Goal: Task Accomplishment & Management: Manage account settings

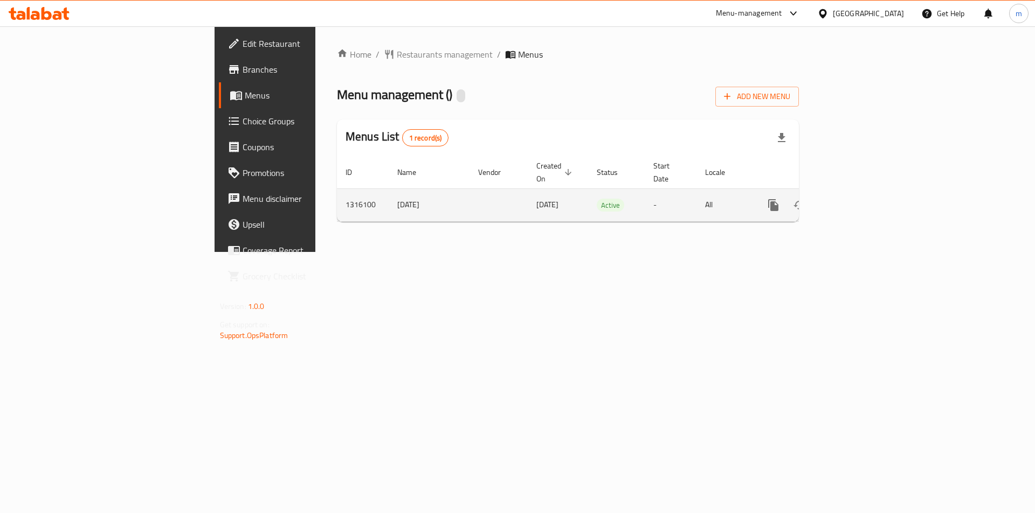
click at [857, 199] on icon "enhanced table" at bounding box center [850, 205] width 13 height 13
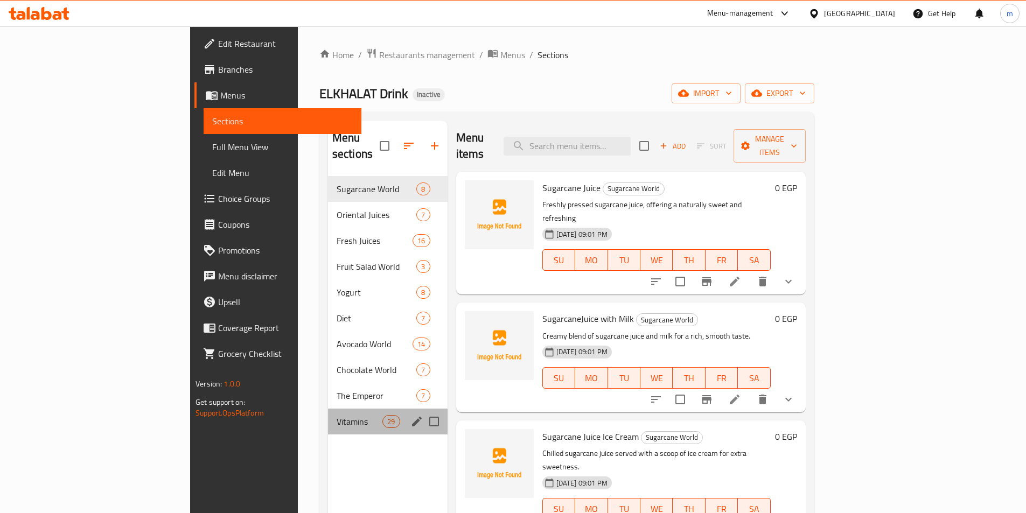
click at [328, 409] on div "Vitamins 29" at bounding box center [388, 422] width 120 height 26
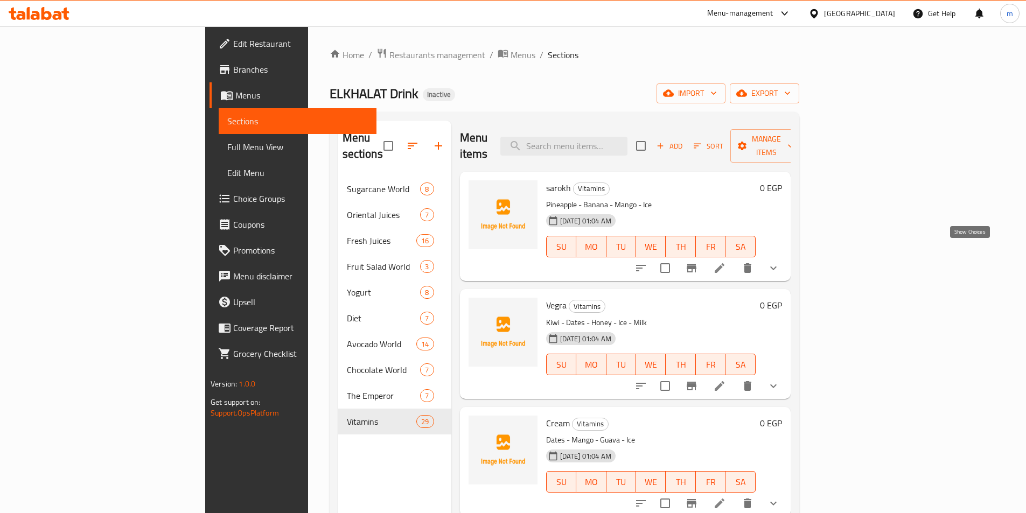
click at [780, 262] on icon "show more" at bounding box center [773, 268] width 13 height 13
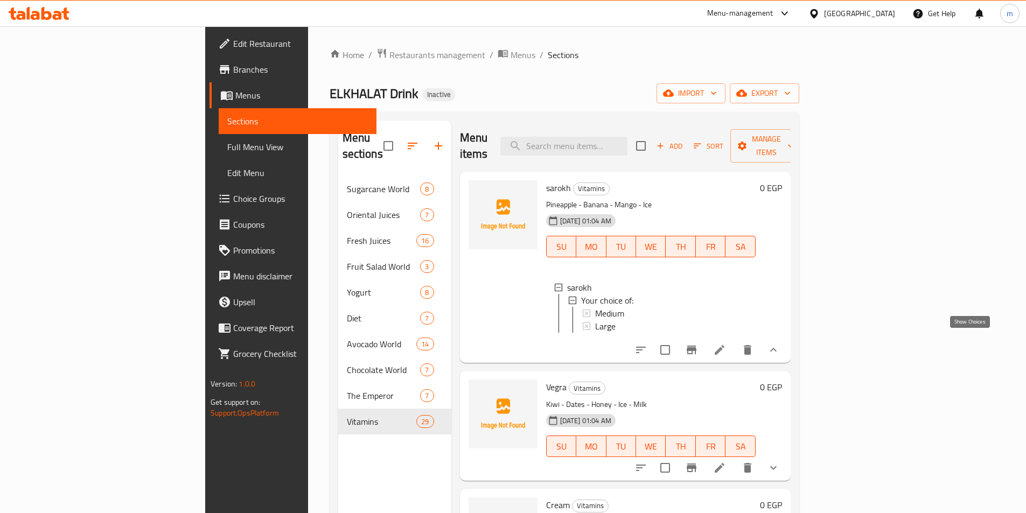
click at [780, 346] on icon "show more" at bounding box center [773, 350] width 13 height 13
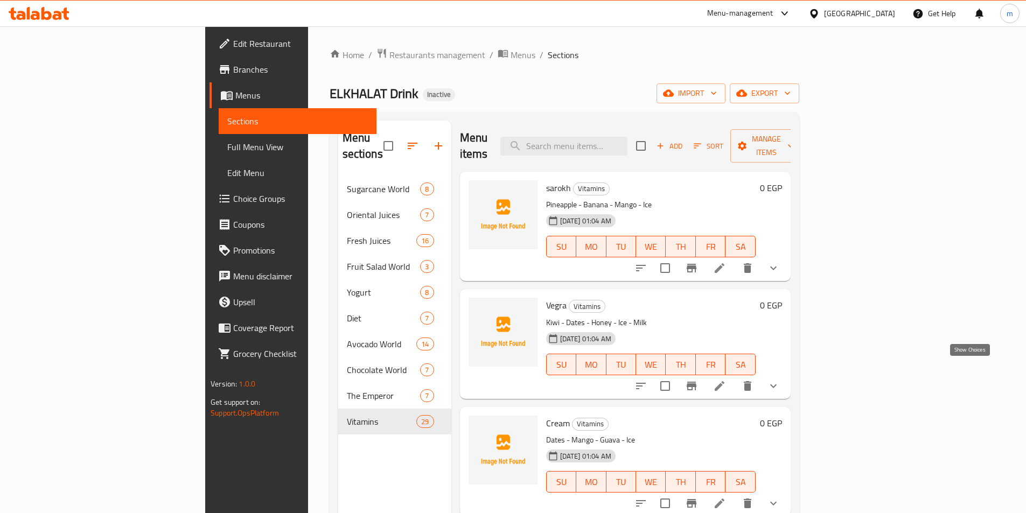
click at [780, 380] on icon "show more" at bounding box center [773, 386] width 13 height 13
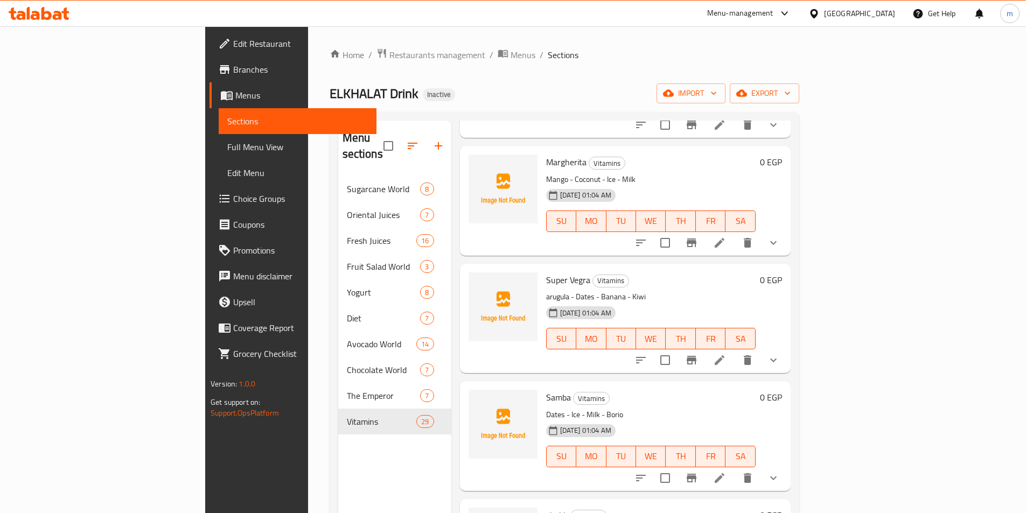
scroll to position [700, 0]
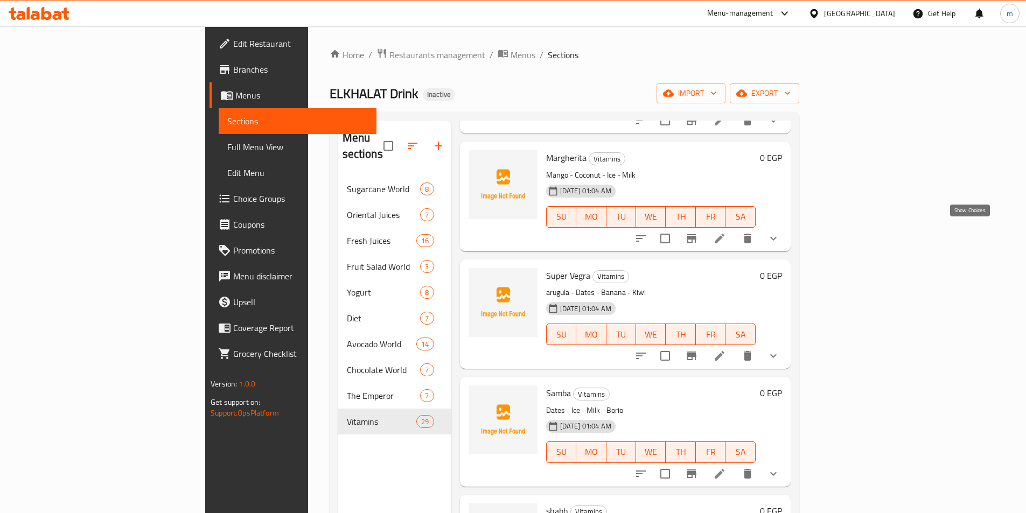
click at [780, 234] on icon "show more" at bounding box center [773, 238] width 13 height 13
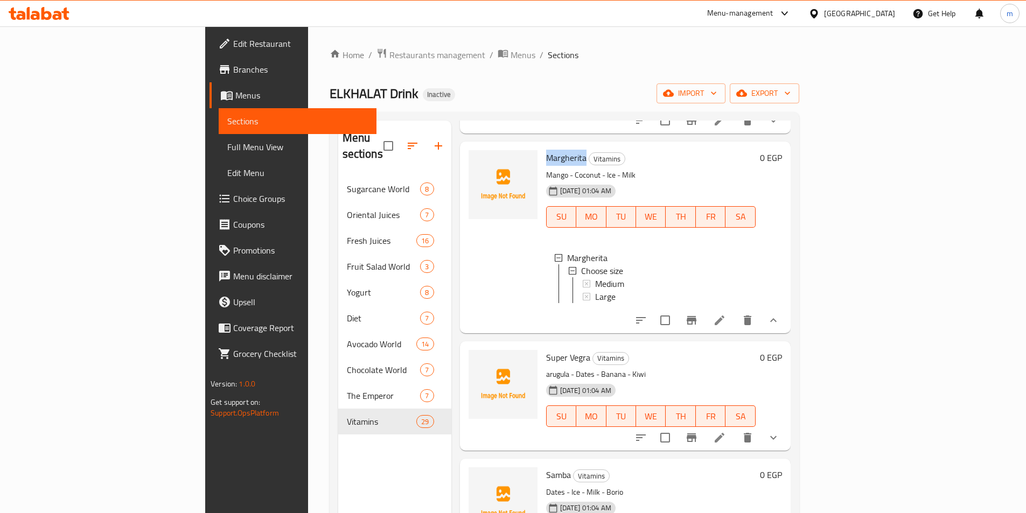
drag, startPoint x: 494, startPoint y: 154, endPoint x: 533, endPoint y: 157, distance: 39.0
click at [542, 157] on div "Margherita Vitamins Mango - Coconut - Ice - Milk [DATE] 01:04 AM SU MO TU WE TH…" at bounding box center [651, 237] width 218 height 183
copy span "Margherita"
click at [546, 150] on span "Margherita" at bounding box center [566, 158] width 40 height 16
click at [235, 91] on span "Menus" at bounding box center [301, 95] width 133 height 13
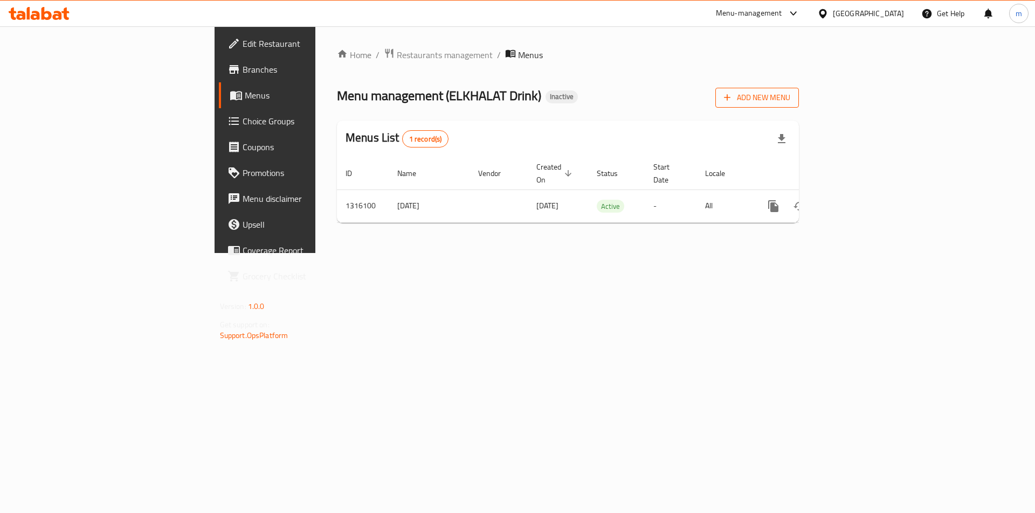
click at [790, 102] on span "Add New Menu" at bounding box center [757, 97] width 66 height 13
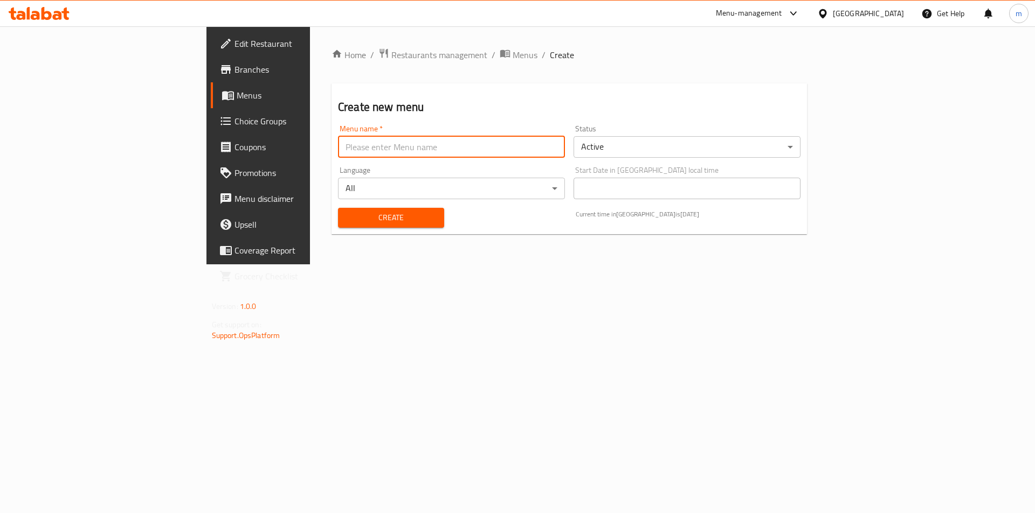
click at [338, 146] on input "text" at bounding box center [451, 147] width 227 height 22
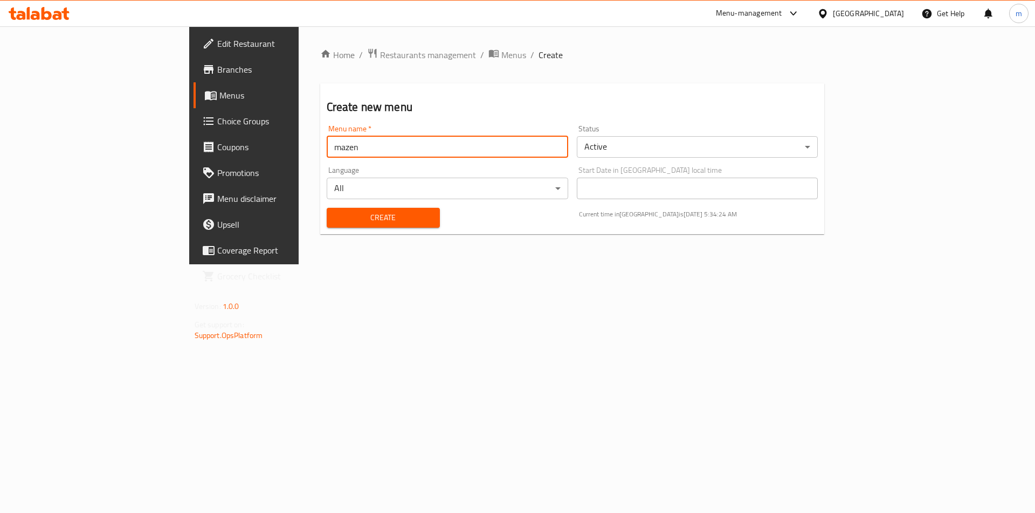
type input "Mazen"
click at [335, 216] on span "Create" at bounding box center [383, 217] width 96 height 13
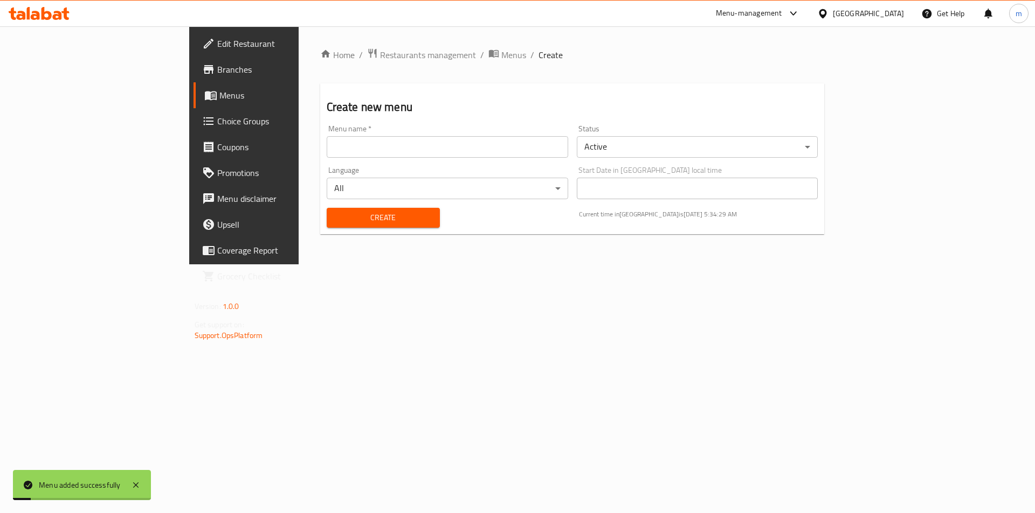
click at [219, 94] on span "Menus" at bounding box center [286, 95] width 134 height 13
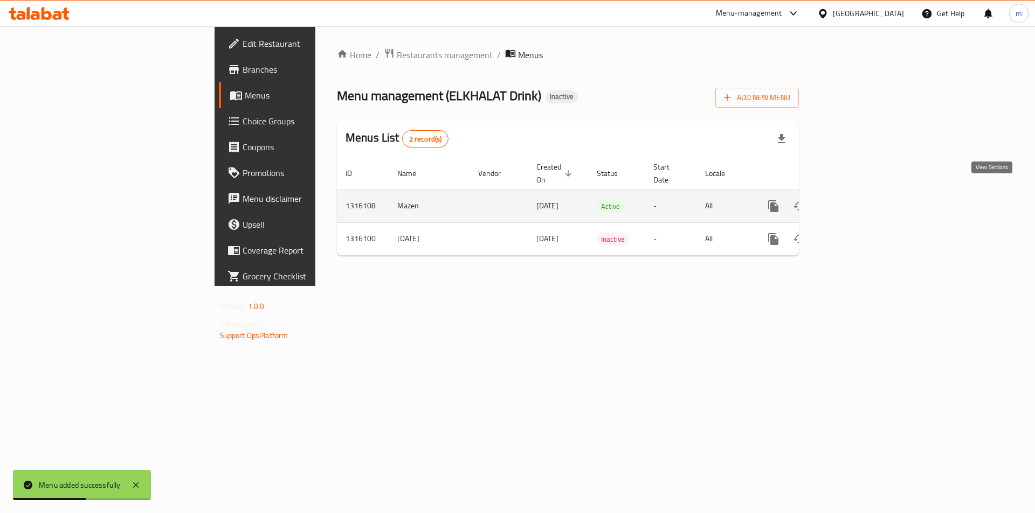
click at [864, 202] on link "enhanced table" at bounding box center [851, 206] width 26 height 26
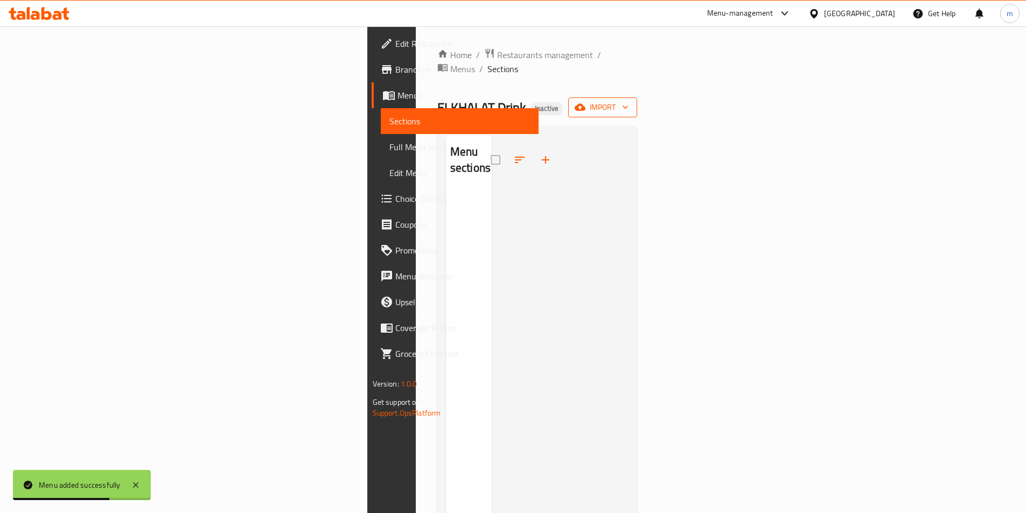
click at [629, 101] on span "import" at bounding box center [603, 107] width 52 height 13
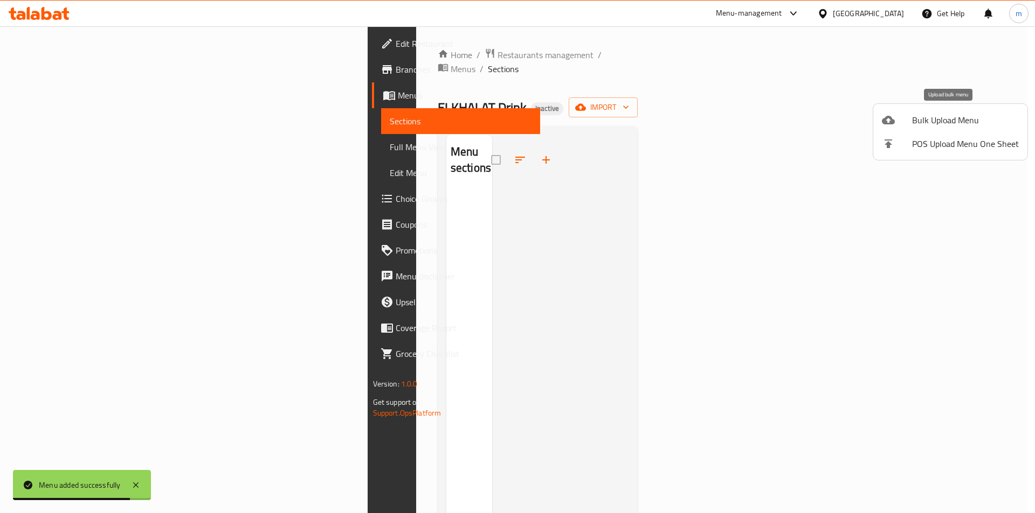
click at [939, 120] on span "Bulk Upload Menu" at bounding box center [965, 120] width 107 height 13
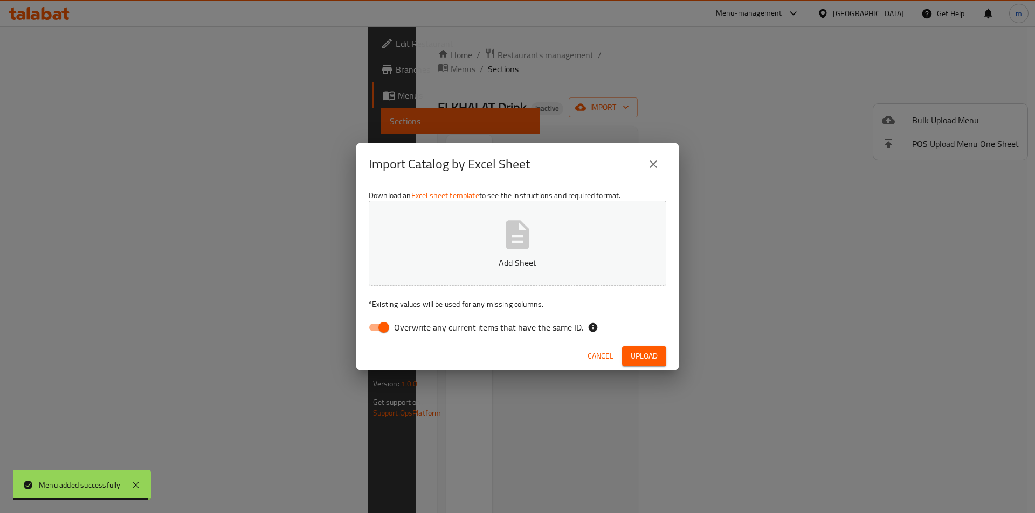
click at [377, 330] on input "Overwrite any current items that have the same ID." at bounding box center [383, 327] width 61 height 20
checkbox input "false"
click at [466, 253] on button "Add Sheet" at bounding box center [517, 243] width 297 height 85
click at [606, 352] on span "Cancel" at bounding box center [600, 356] width 26 height 13
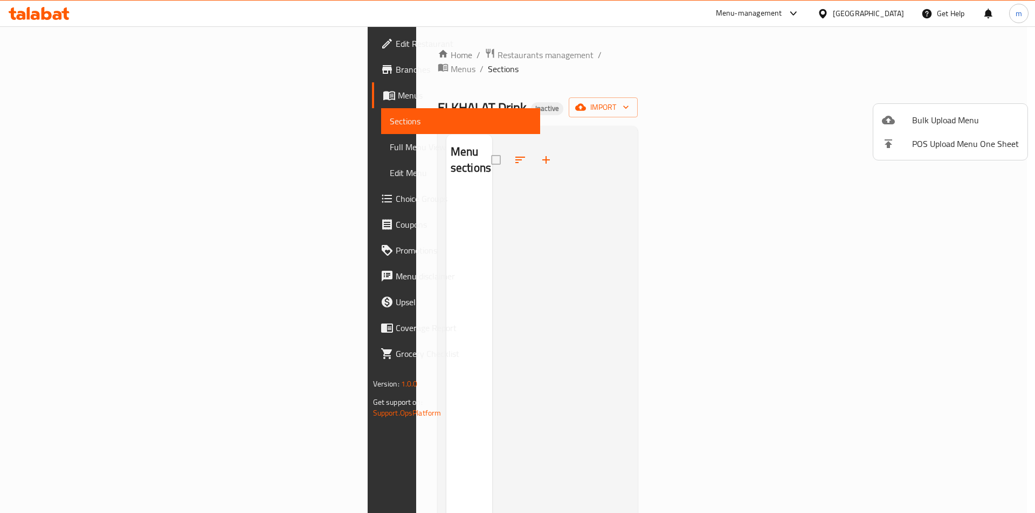
click at [927, 115] on span "Bulk Upload Menu" at bounding box center [965, 120] width 107 height 13
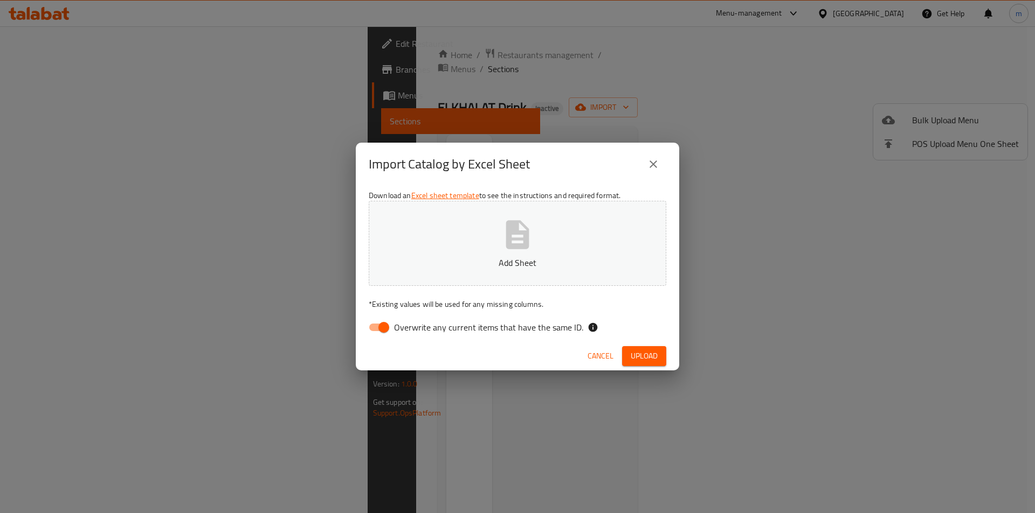
click at [453, 255] on button "Add Sheet" at bounding box center [517, 243] width 297 height 85
click at [382, 329] on input "Overwrite any current items that have the same ID." at bounding box center [383, 327] width 61 height 20
checkbox input "false"
click at [654, 358] on span "Upload" at bounding box center [643, 356] width 27 height 13
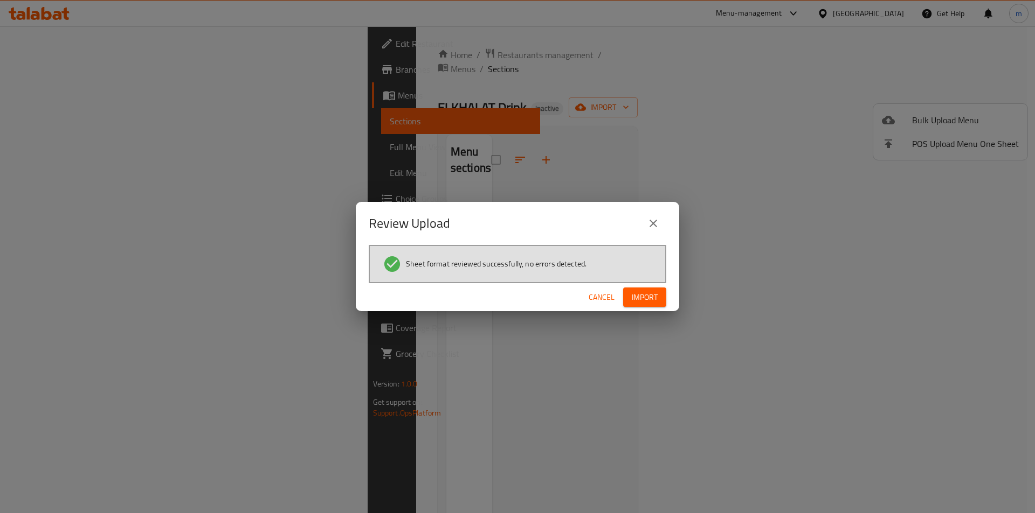
click at [638, 303] on span "Import" at bounding box center [644, 297] width 26 height 13
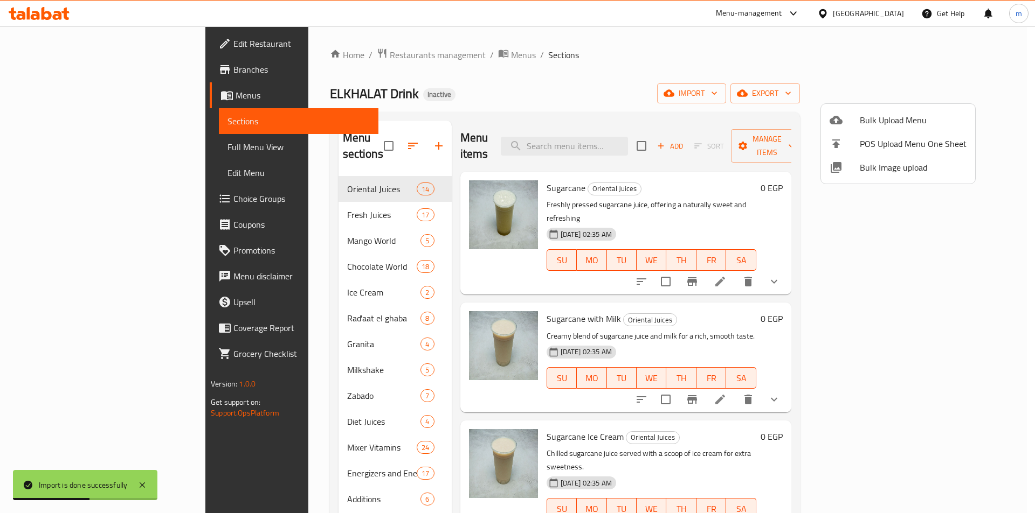
click at [698, 41] on div at bounding box center [517, 256] width 1035 height 513
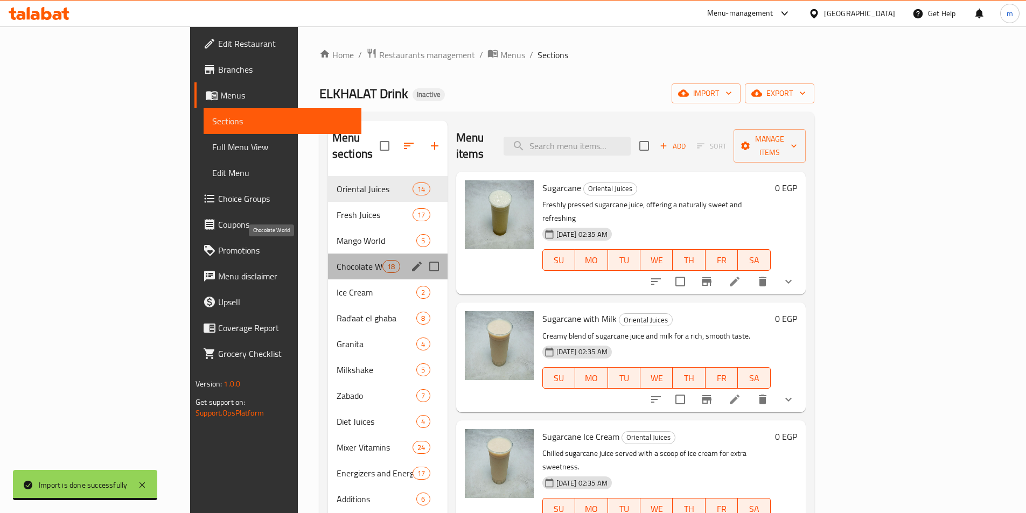
click at [337, 260] on span "Chocolate World" at bounding box center [360, 266] width 46 height 13
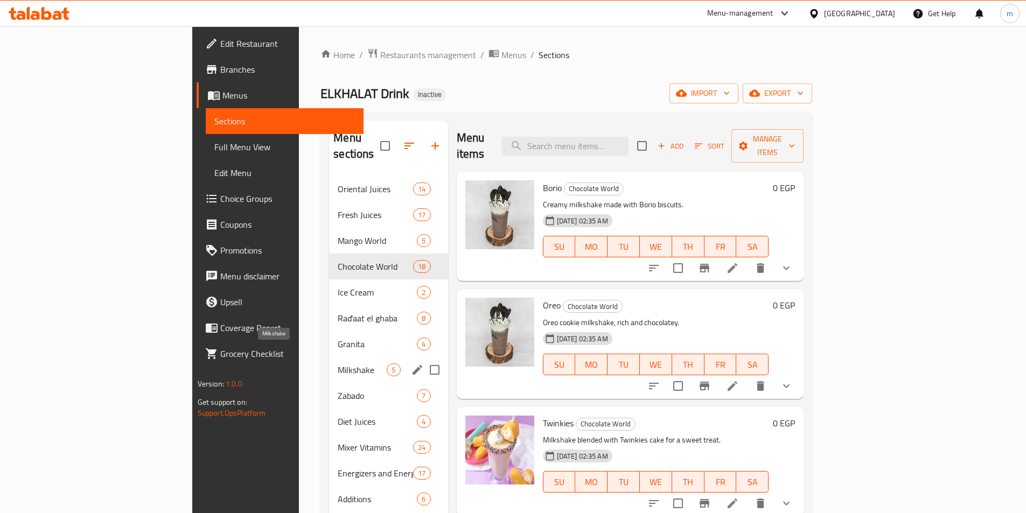
scroll to position [151, 0]
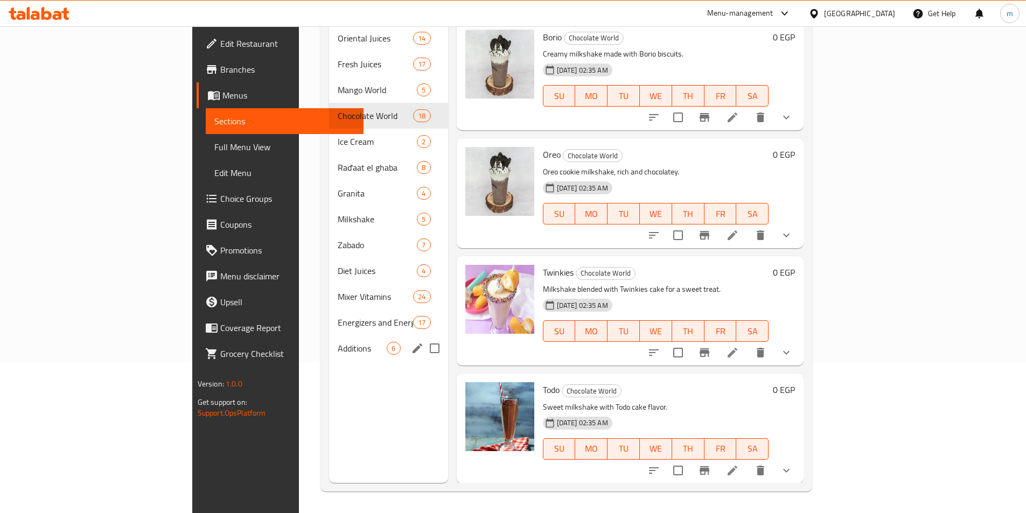
click at [329, 339] on div "Additions 6" at bounding box center [388, 349] width 119 height 26
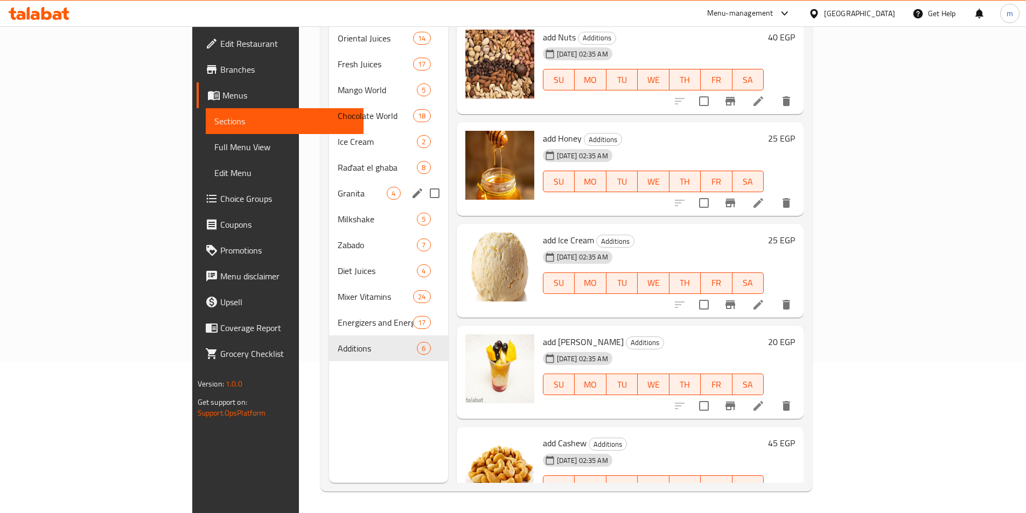
click at [329, 189] on div "Granita 4" at bounding box center [388, 193] width 119 height 26
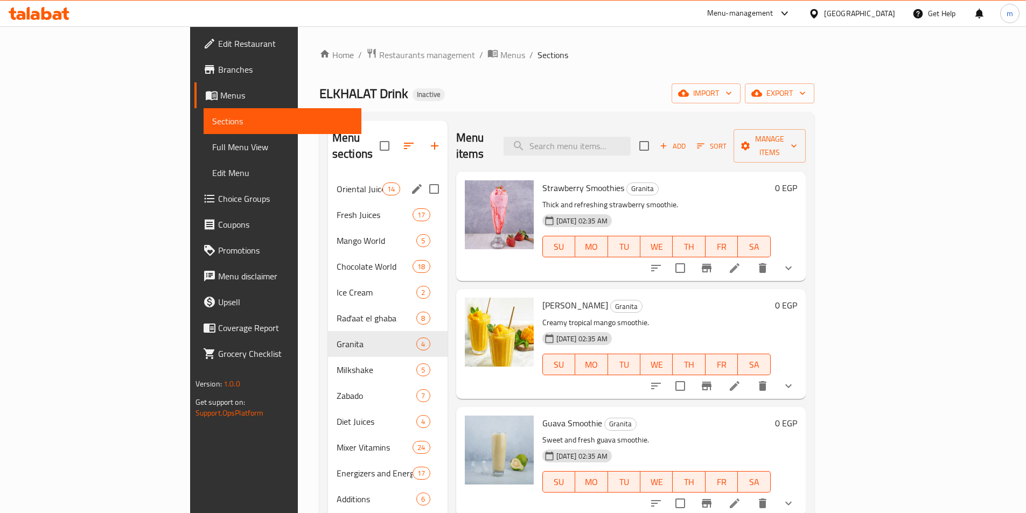
click at [337, 183] on span "Oriental Juices" at bounding box center [360, 189] width 46 height 13
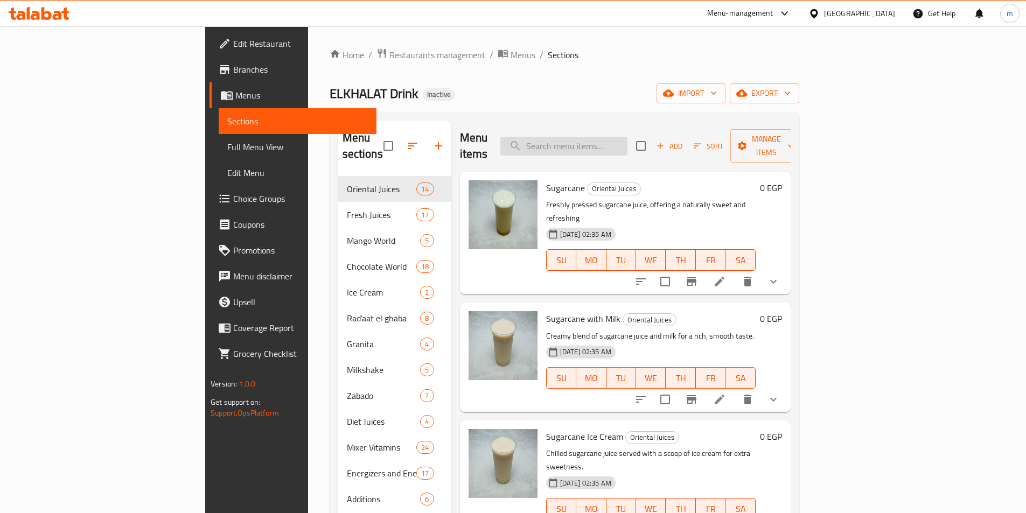
click at [599, 143] on input "search" at bounding box center [564, 146] width 127 height 19
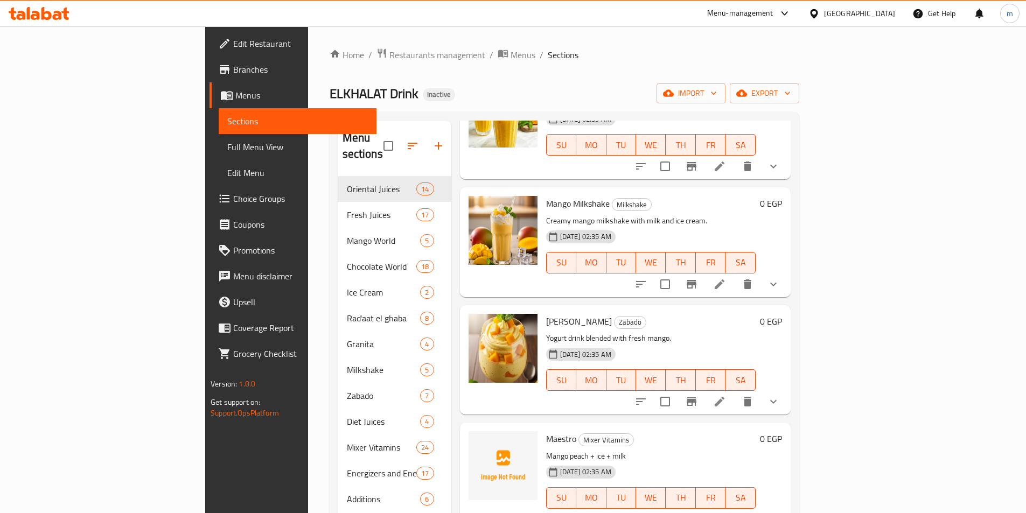
scroll to position [377, 0]
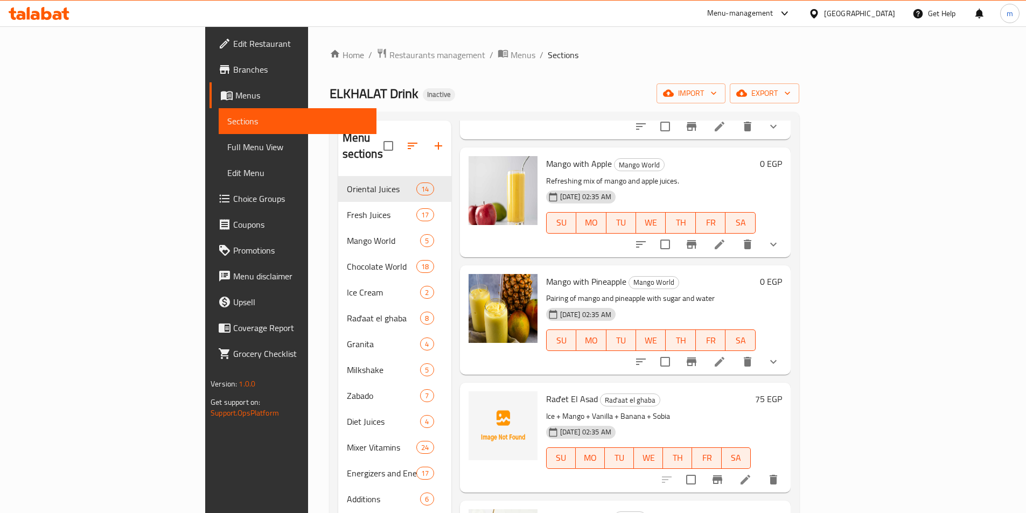
type input "mango"
click at [227, 123] on span "Sections" at bounding box center [297, 121] width 141 height 13
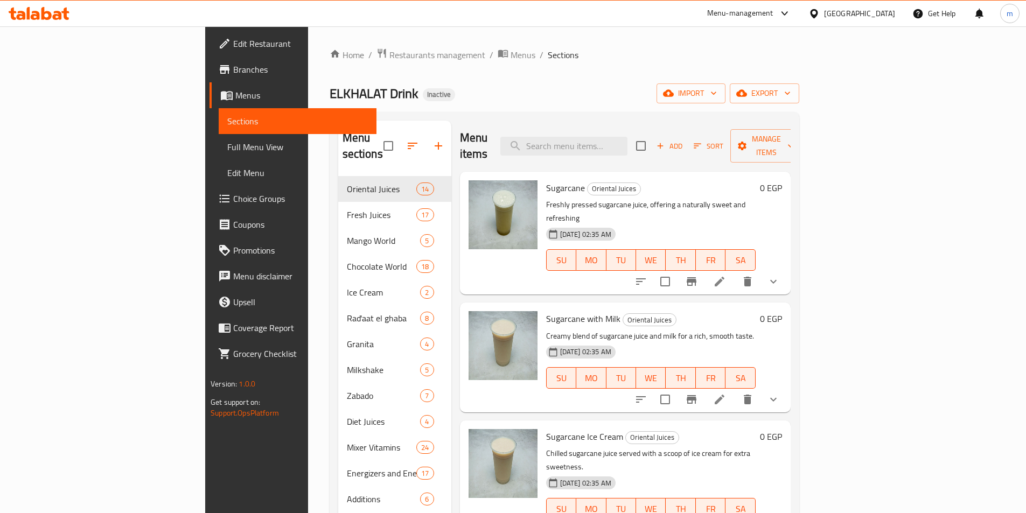
click at [235, 98] on span "Menus" at bounding box center [301, 95] width 133 height 13
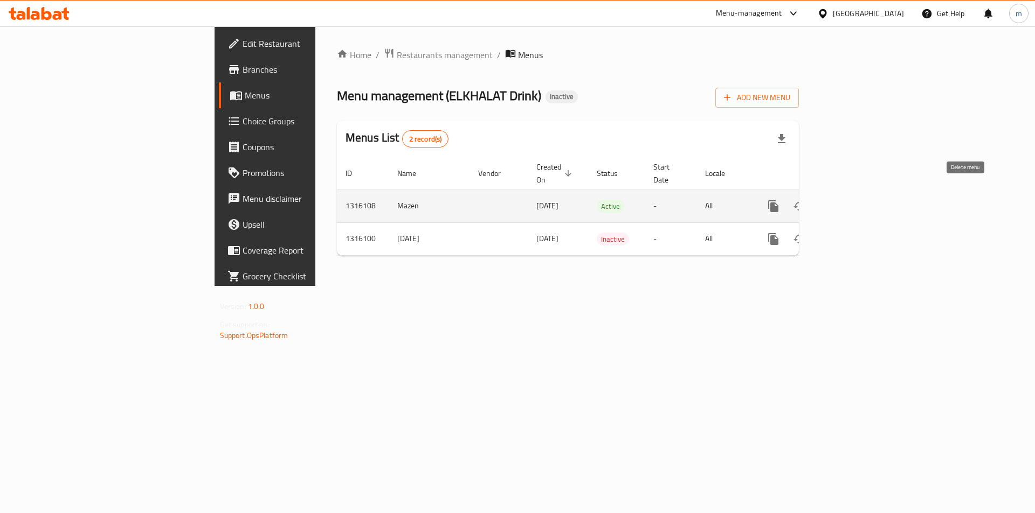
click at [829, 202] on icon "enhanced table" at bounding box center [825, 207] width 8 height 10
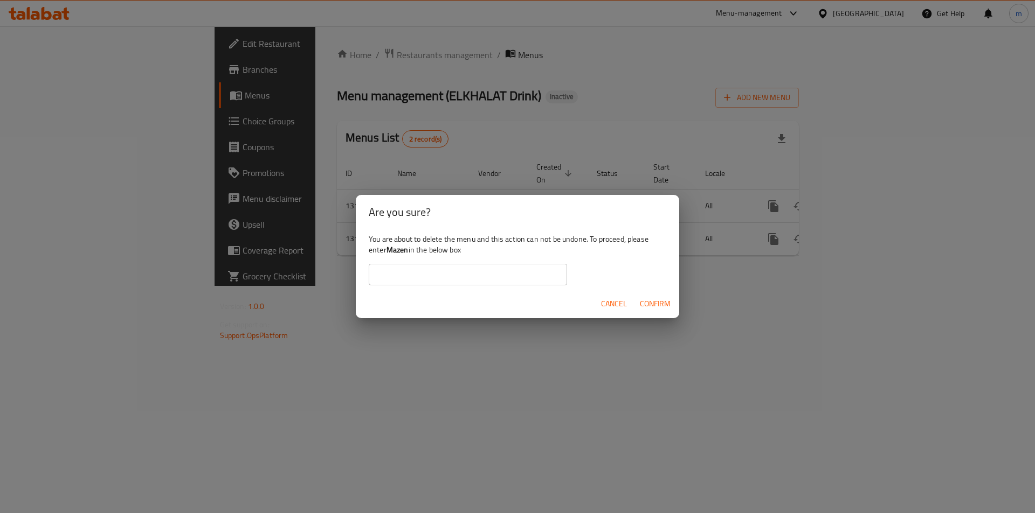
click at [474, 279] on input "text" at bounding box center [468, 275] width 198 height 22
type input "Mazen"
click at [654, 299] on span "Confirm" at bounding box center [655, 303] width 31 height 13
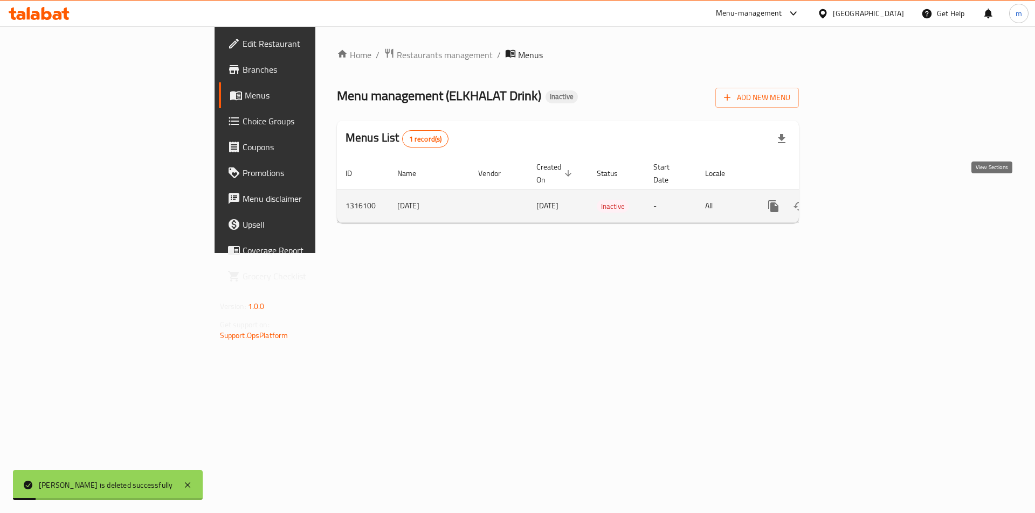
click at [857, 200] on icon "enhanced table" at bounding box center [850, 206] width 13 height 13
